Goal: Transaction & Acquisition: Book appointment/travel/reservation

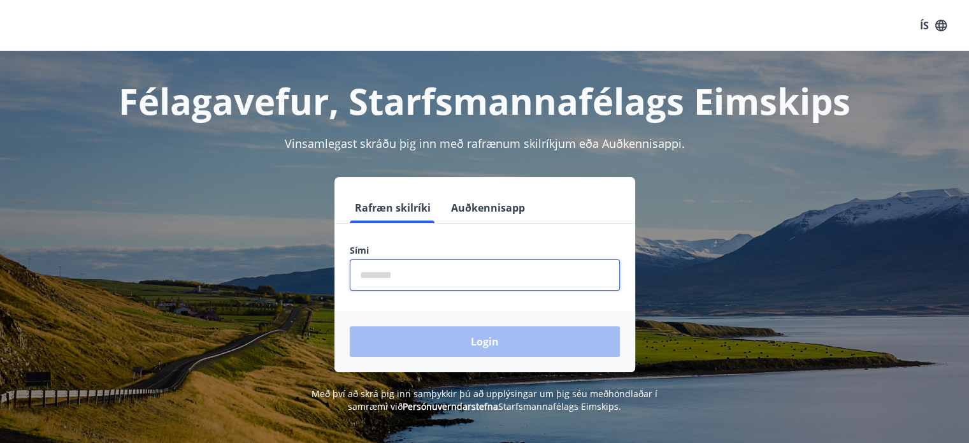
click at [439, 275] on input "phone" at bounding box center [485, 274] width 270 height 31
type input "********"
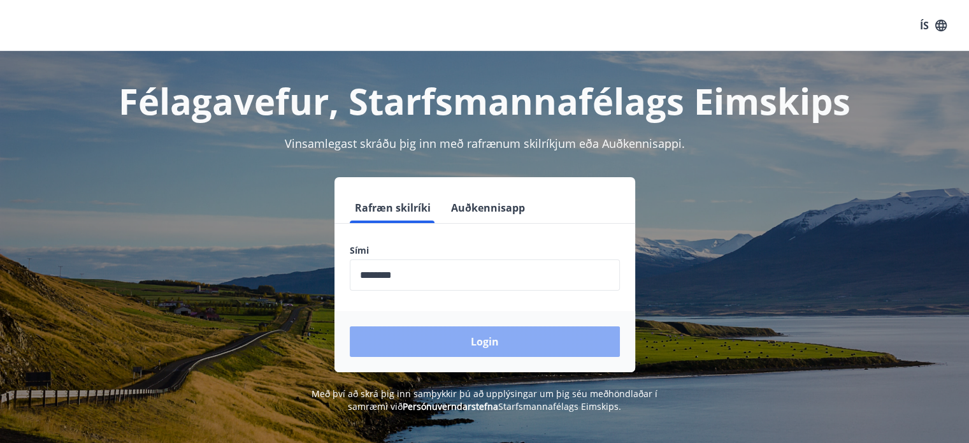
click at [426, 328] on button "Login" at bounding box center [485, 341] width 270 height 31
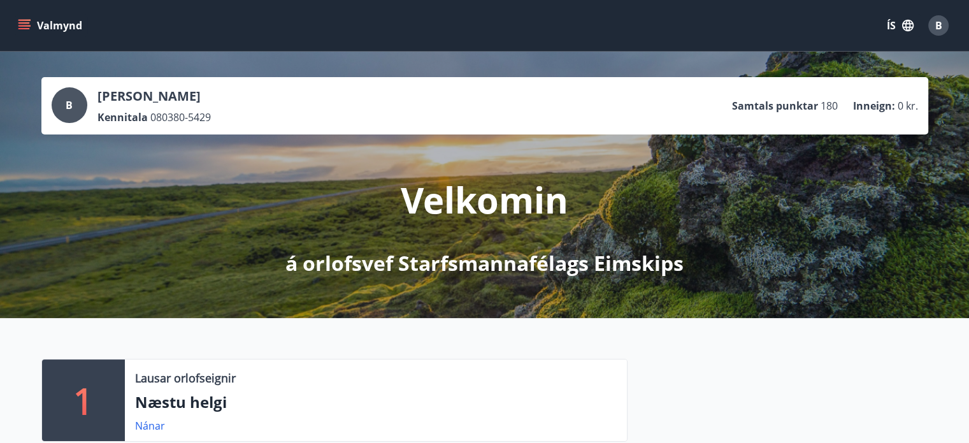
click at [31, 26] on button "Valmynd" at bounding box center [51, 25] width 72 height 23
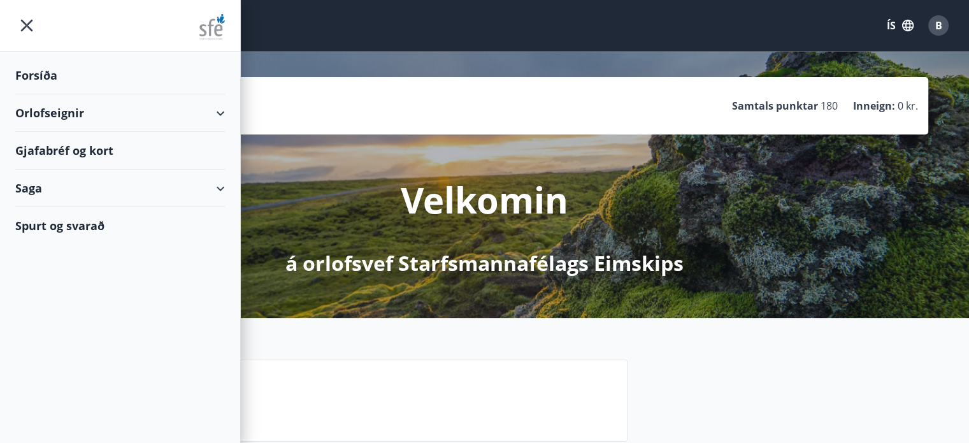
click at [82, 111] on div "Orlofseignir" at bounding box center [120, 113] width 210 height 38
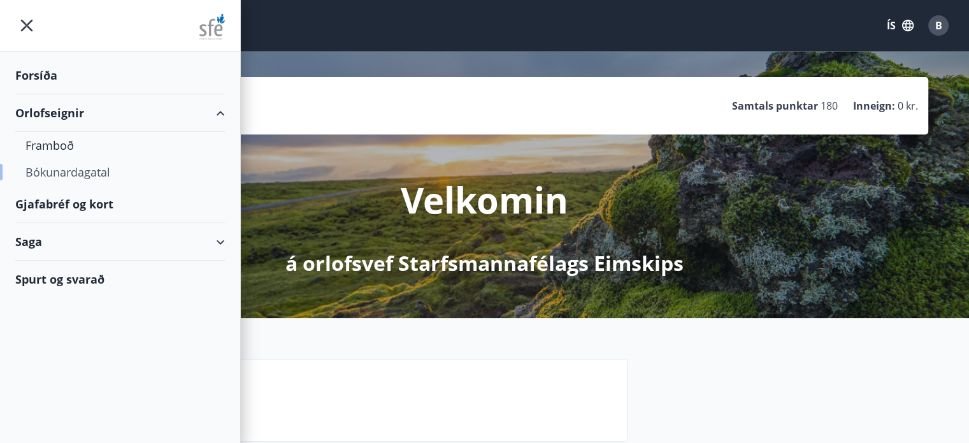
click at [78, 170] on div "Bókunardagatal" at bounding box center [119, 172] width 189 height 27
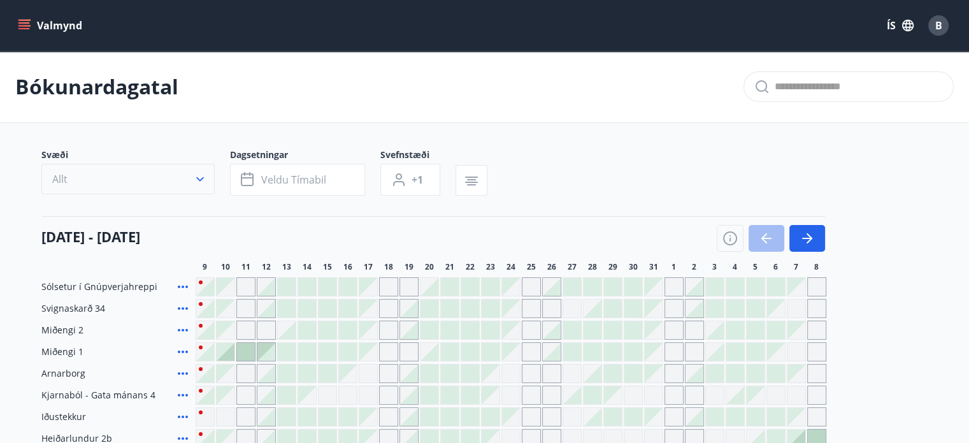
click at [204, 181] on icon "button" at bounding box center [200, 179] width 13 height 13
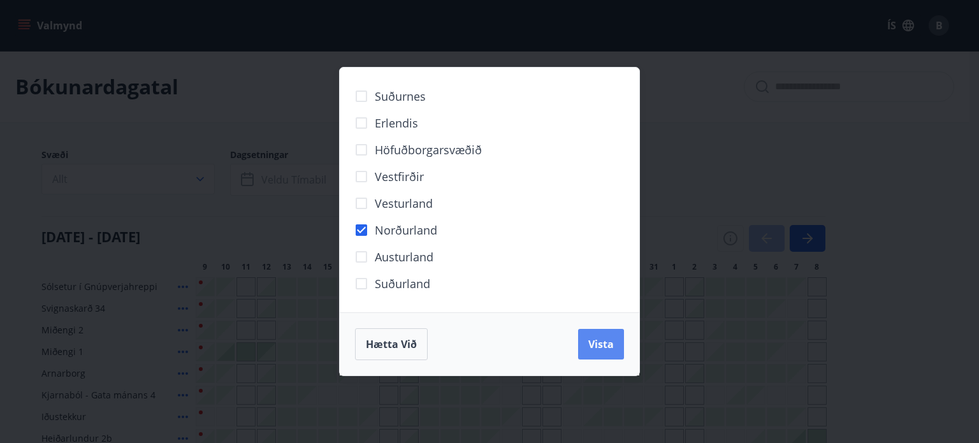
click at [609, 338] on span "Vista" at bounding box center [600, 344] width 25 height 14
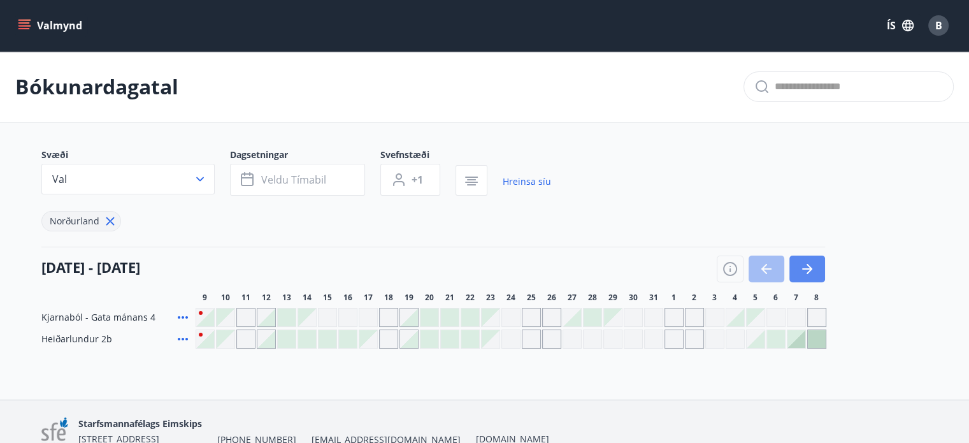
click at [813, 269] on icon "button" at bounding box center [807, 268] width 15 height 15
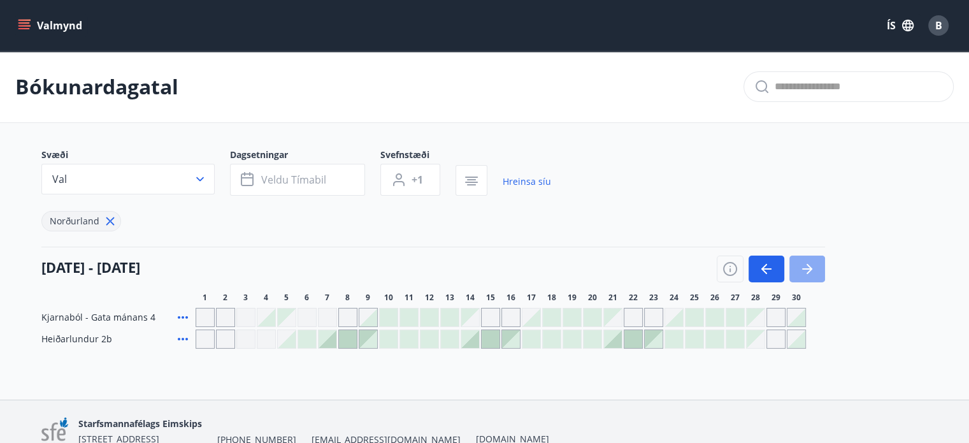
click at [815, 265] on button "button" at bounding box center [807, 268] width 36 height 27
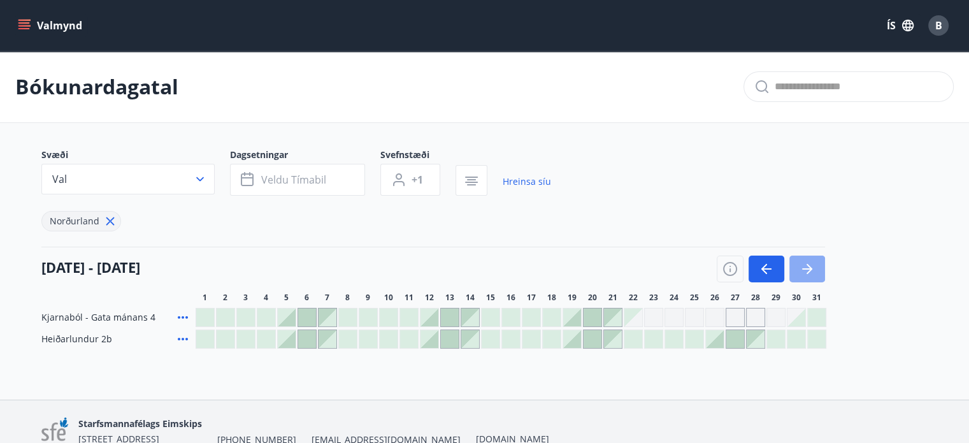
click at [803, 262] on icon "button" at bounding box center [807, 268] width 15 height 15
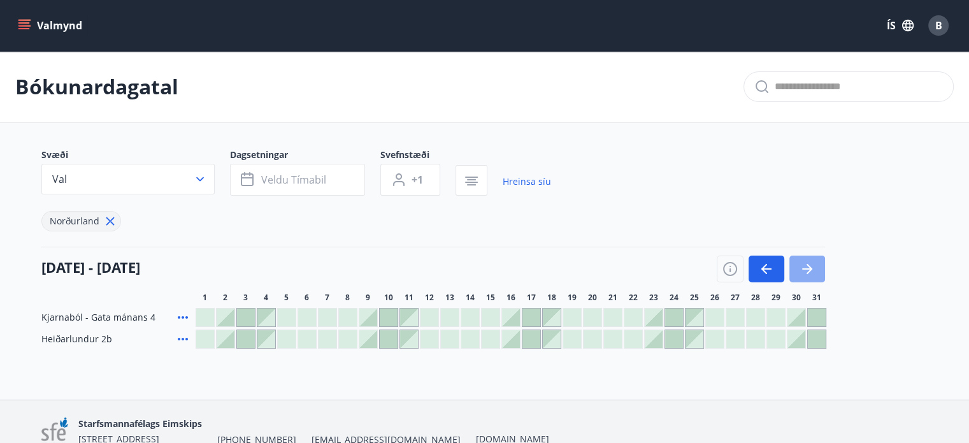
click at [803, 262] on icon "button" at bounding box center [807, 268] width 15 height 15
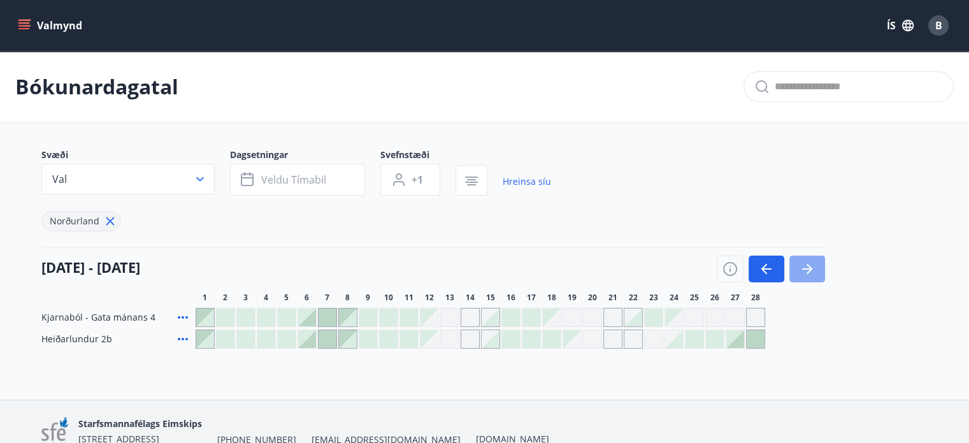
click at [814, 265] on icon "button" at bounding box center [807, 268] width 15 height 15
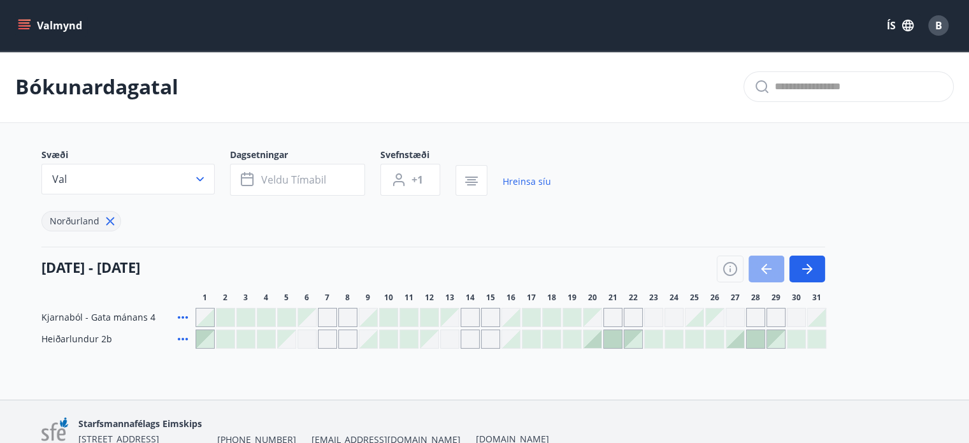
click at [765, 262] on icon "button" at bounding box center [766, 268] width 15 height 15
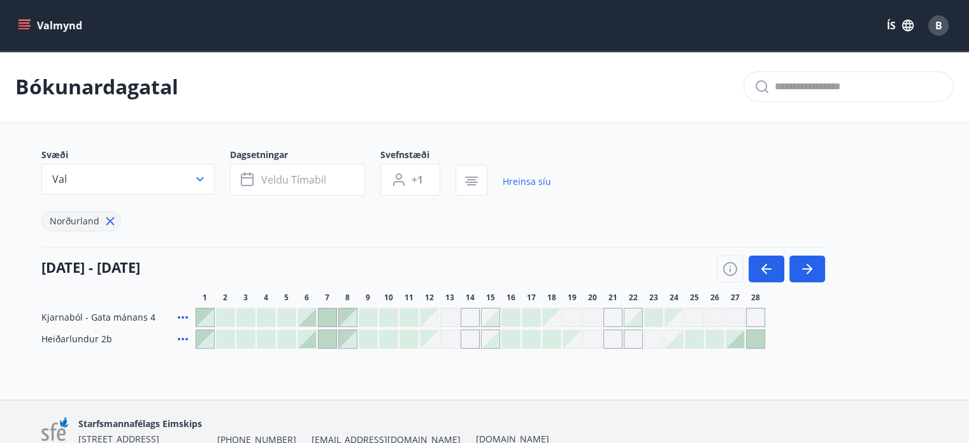
click at [284, 317] on div at bounding box center [287, 317] width 18 height 18
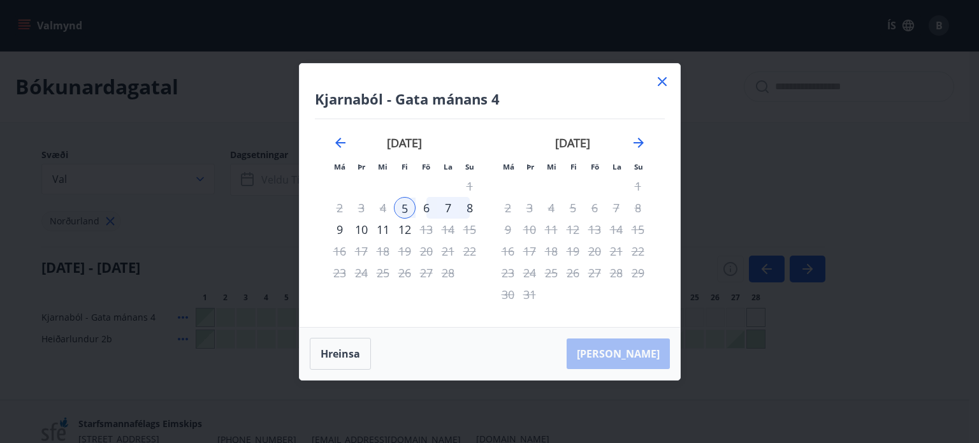
click at [470, 206] on div "8" at bounding box center [470, 208] width 22 height 22
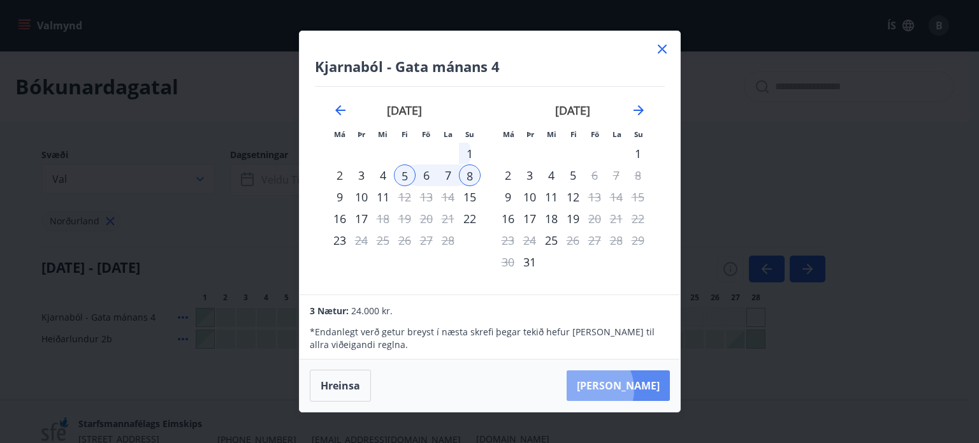
click at [626, 389] on button "Taka Frá" at bounding box center [617, 385] width 103 height 31
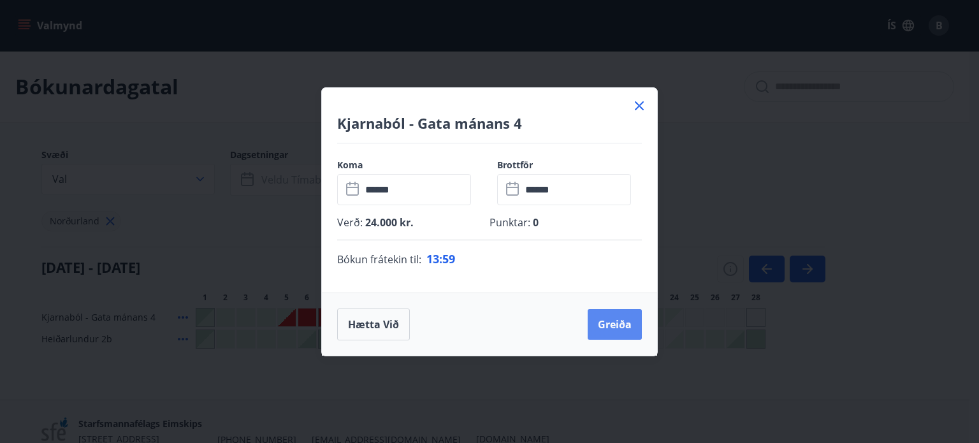
click at [610, 319] on button "Greiða" at bounding box center [614, 324] width 54 height 31
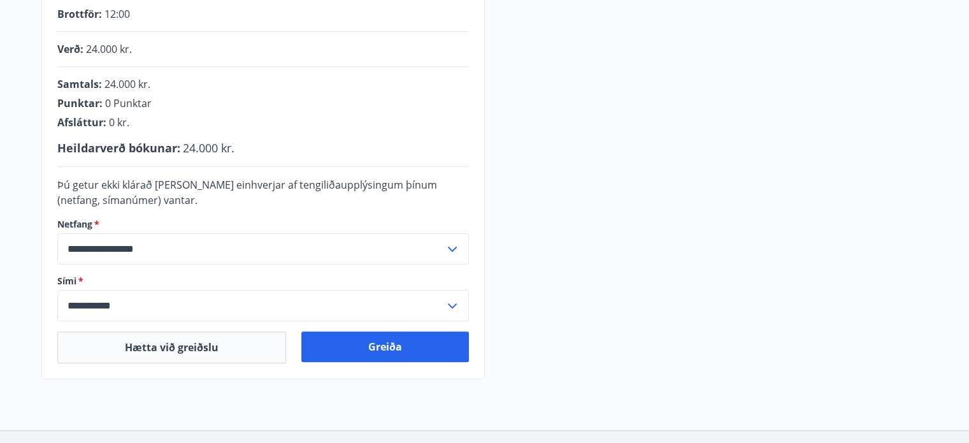
scroll to position [307, 0]
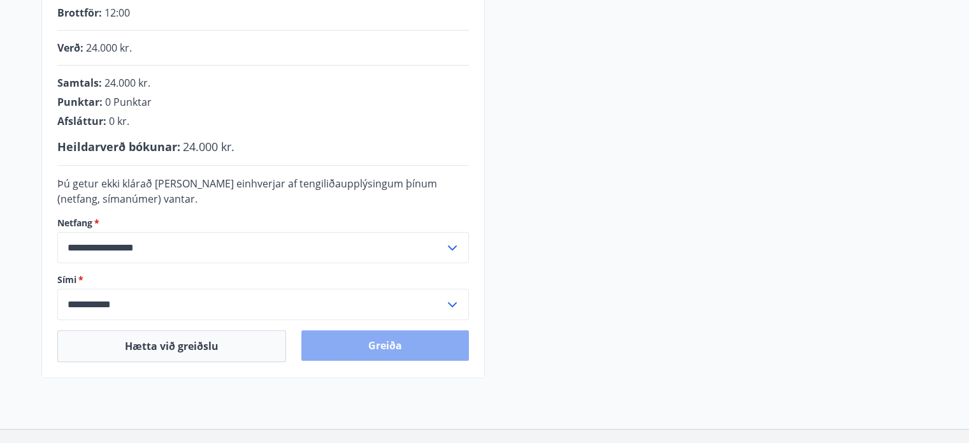
click at [382, 342] on button "Greiða" at bounding box center [385, 345] width 168 height 31
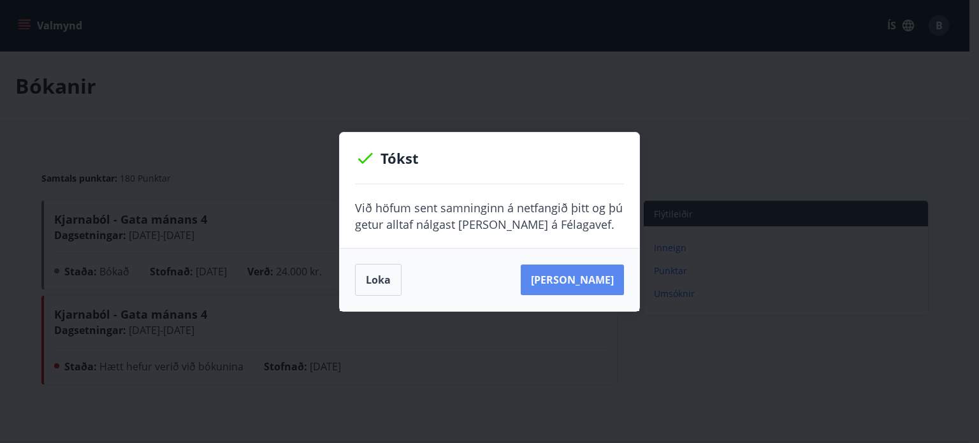
click at [587, 280] on button "[PERSON_NAME]" at bounding box center [572, 279] width 103 height 31
click at [699, 52] on div "Tókst Við höfum sent samninginn á netfangið þitt og þú getur alltaf nálgast [PE…" at bounding box center [489, 221] width 979 height 443
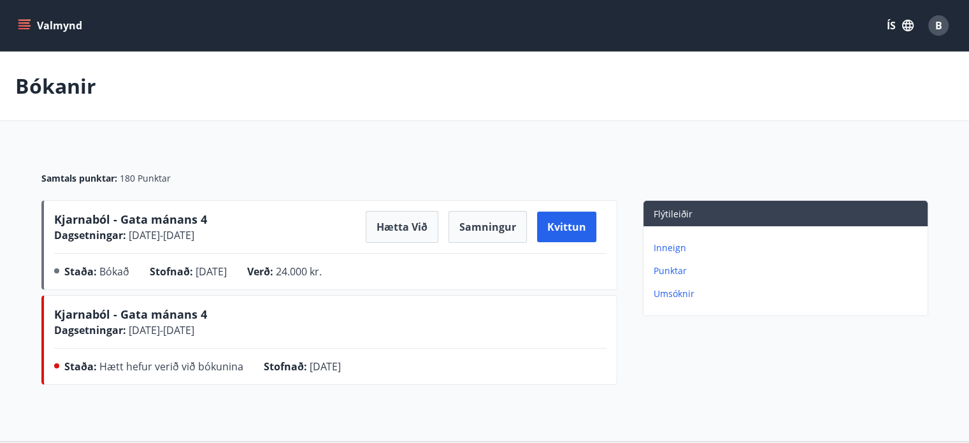
click at [110, 333] on span "Dagsetningar :" at bounding box center [90, 330] width 72 height 14
